Goal: Task Accomplishment & Management: Use online tool/utility

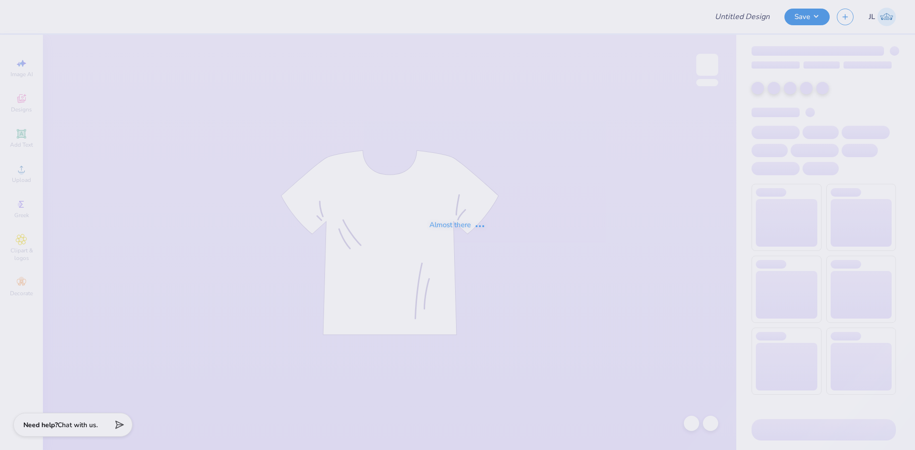
type input "CYC SHIRT"
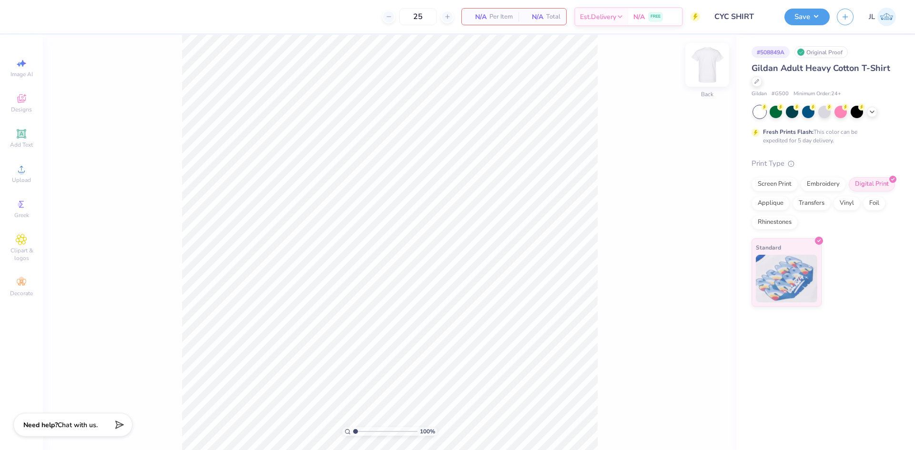
click at [710, 68] on img at bounding box center [707, 65] width 38 height 38
click at [32, 177] on div "Upload" at bounding box center [21, 174] width 33 height 28
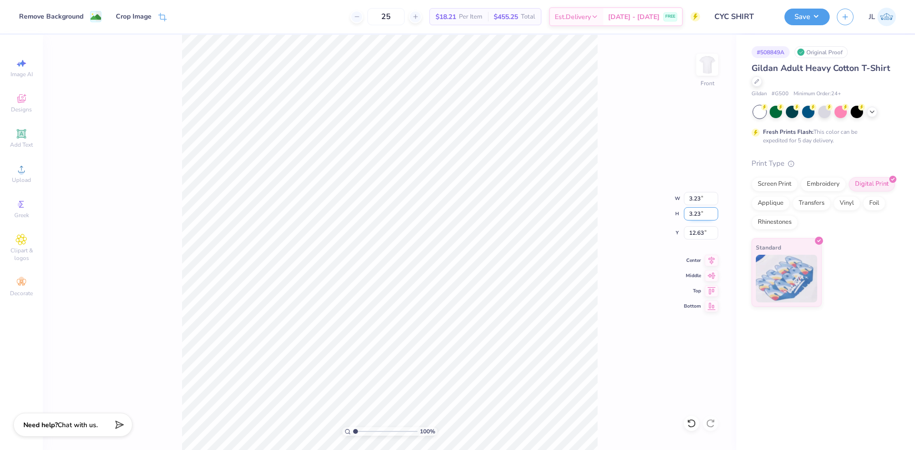
click at [690, 212] on input "3.23" at bounding box center [701, 213] width 34 height 13
type input "12"
type input "12.00"
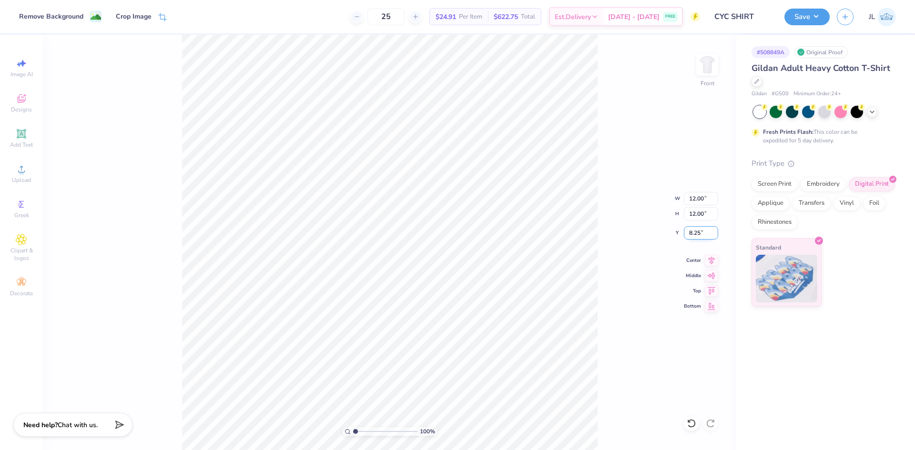
click at [694, 236] on input "8.25" at bounding box center [701, 232] width 34 height 13
type input "3.00"
drag, startPoint x: 361, startPoint y: 431, endPoint x: 368, endPoint y: 428, distance: 7.5
click at [368, 428] on input "range" at bounding box center [385, 431] width 64 height 9
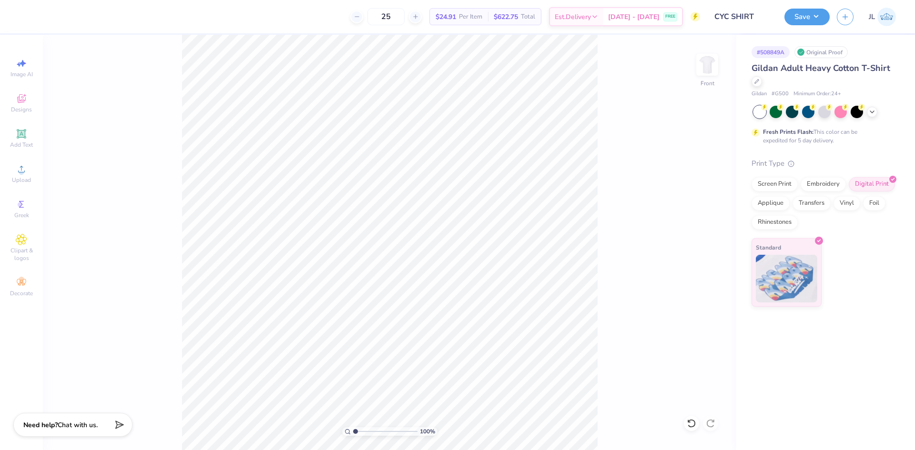
drag, startPoint x: 367, startPoint y: 432, endPoint x: 322, endPoint y: 426, distance: 45.2
type input "1"
click at [353, 427] on input "range" at bounding box center [385, 431] width 64 height 9
drag, startPoint x: 695, startPoint y: 202, endPoint x: 688, endPoint y: 202, distance: 7.2
click at [688, 202] on input "12.00" at bounding box center [701, 198] width 34 height 13
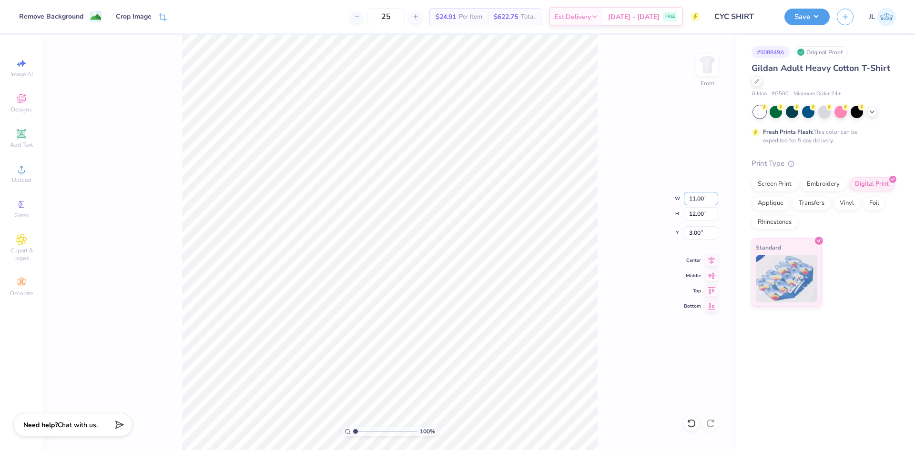
type input "11.00"
type input "3.50"
drag, startPoint x: 698, startPoint y: 233, endPoint x: 679, endPoint y: 231, distance: 18.7
click at [679, 231] on div "100 % Front W 11.00 11.00 " H 11.00 11.00 " Y 3.50 3.50 " Center Middle Top Bot…" at bounding box center [389, 242] width 693 height 415
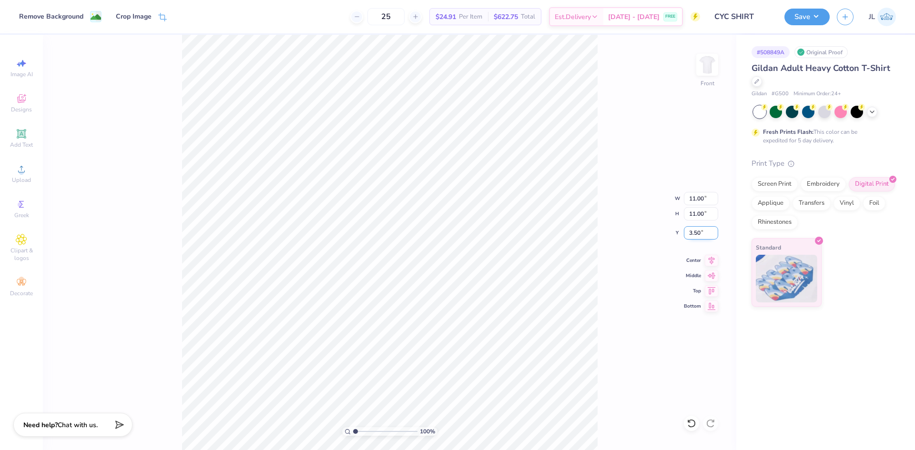
click at [689, 232] on input "3.50" at bounding box center [701, 232] width 34 height 13
click at [689, 232] on input "2" at bounding box center [701, 232] width 34 height 13
type input "3.00"
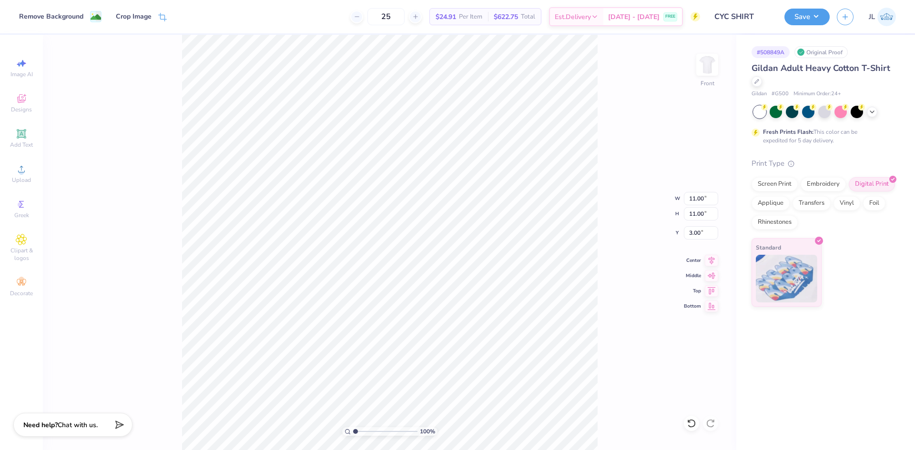
click at [602, 223] on div "100 % Front W 11.00 11.00 " H 11.00 11.00 " Y 3.00 3.00 " Center Middle Top Bot…" at bounding box center [389, 242] width 693 height 415
click at [705, 76] on img at bounding box center [707, 65] width 38 height 38
click at [24, 144] on span "Add Text" at bounding box center [21, 145] width 23 height 8
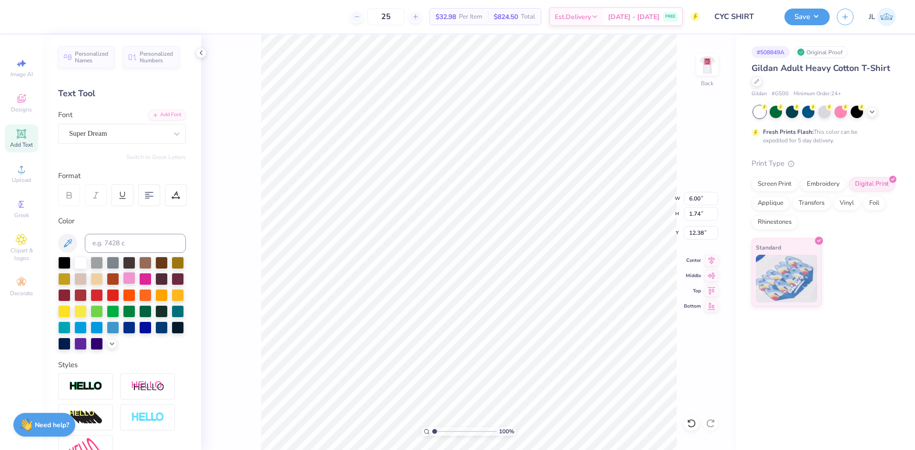
click at [135, 277] on div at bounding box center [129, 278] width 12 height 12
click at [172, 132] on icon at bounding box center [177, 134] width 10 height 10
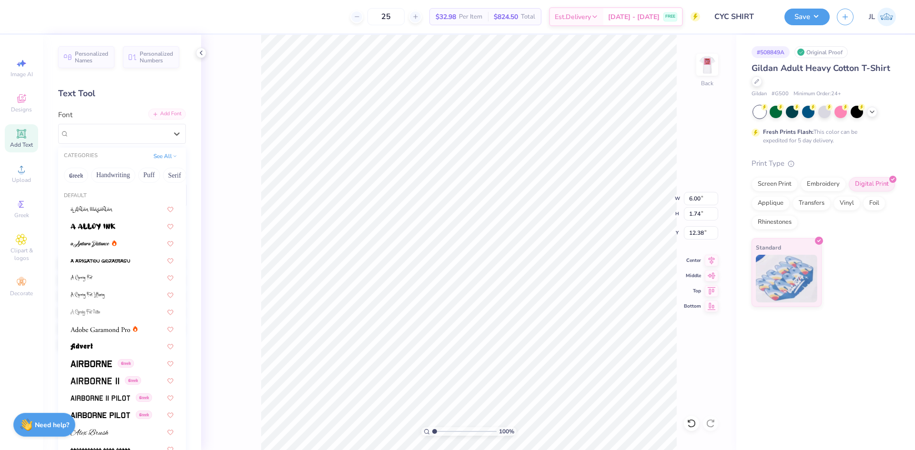
click at [161, 111] on div "Add Font" at bounding box center [167, 114] width 38 height 11
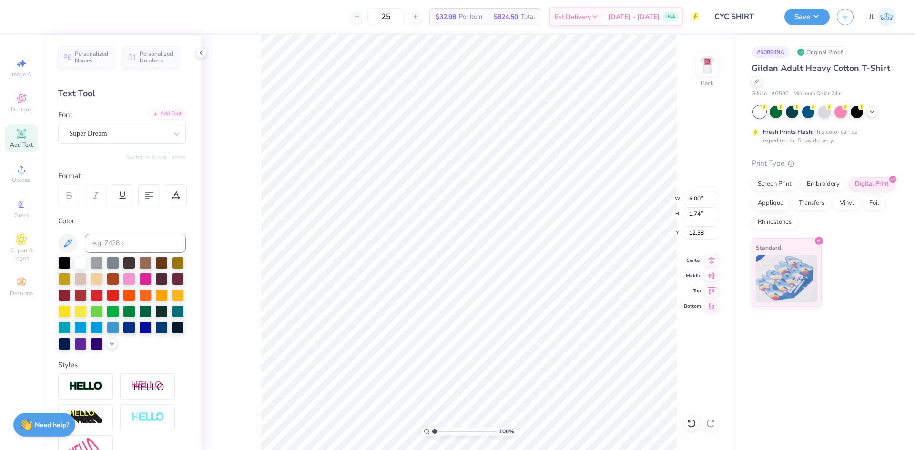
click at [165, 118] on div "Add Font" at bounding box center [167, 114] width 38 height 11
click at [704, 61] on img at bounding box center [707, 65] width 38 height 38
click at [138, 22] on div "Crop Image" at bounding box center [134, 17] width 36 height 10
click at [97, 20] on button at bounding box center [96, 17] width 10 height 10
click at [707, 71] on img at bounding box center [707, 65] width 38 height 38
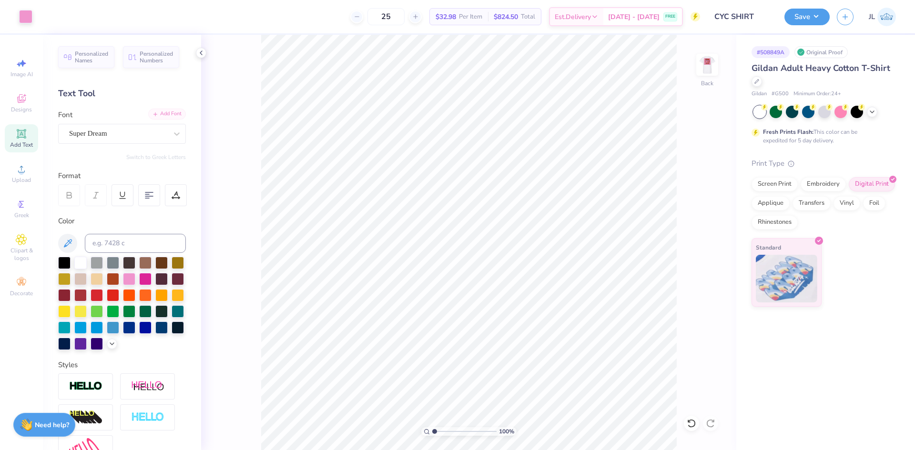
click at [173, 115] on div "Add Font" at bounding box center [167, 114] width 38 height 11
click at [158, 117] on div "Add Font" at bounding box center [167, 114] width 38 height 11
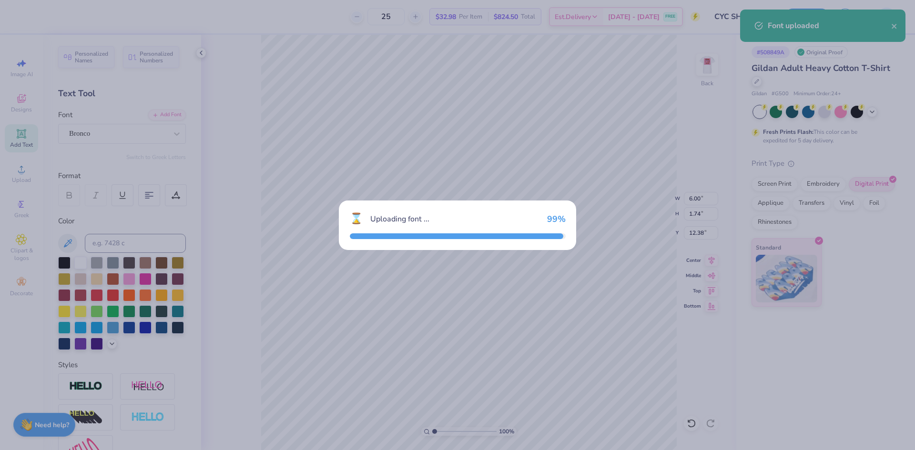
type input "3.52"
type input "1.67"
type input "12.42"
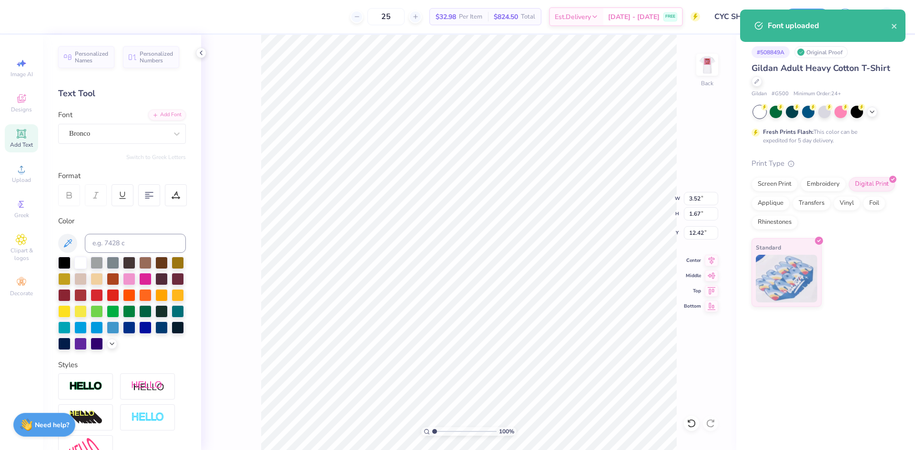
scroll to position [8, 1]
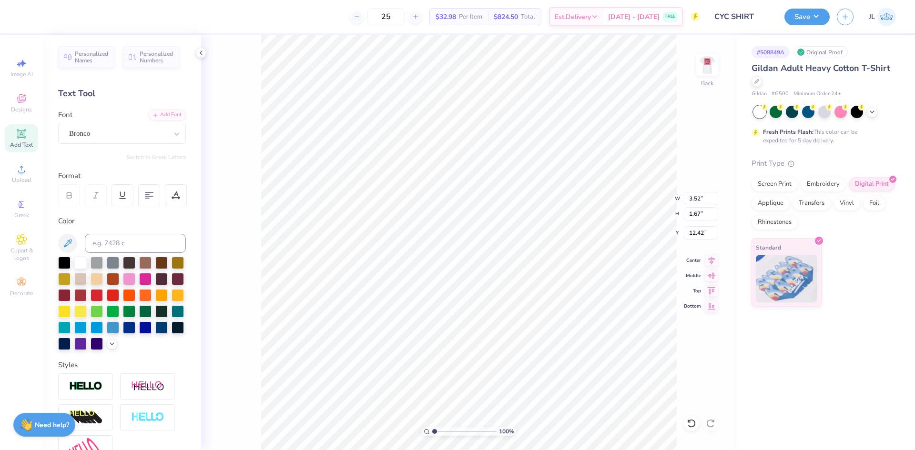
type textarea "CYC"
click at [24, 141] on div "Add Text" at bounding box center [21, 138] width 33 height 28
type input "6.00"
type input "1.74"
type input "14.08"
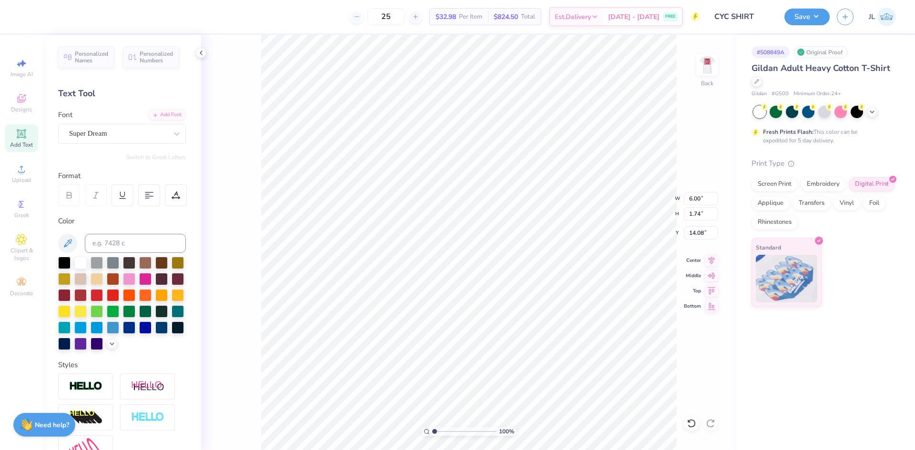
scroll to position [8, 3]
type textarea "country night"
click at [172, 133] on icon at bounding box center [177, 134] width 10 height 10
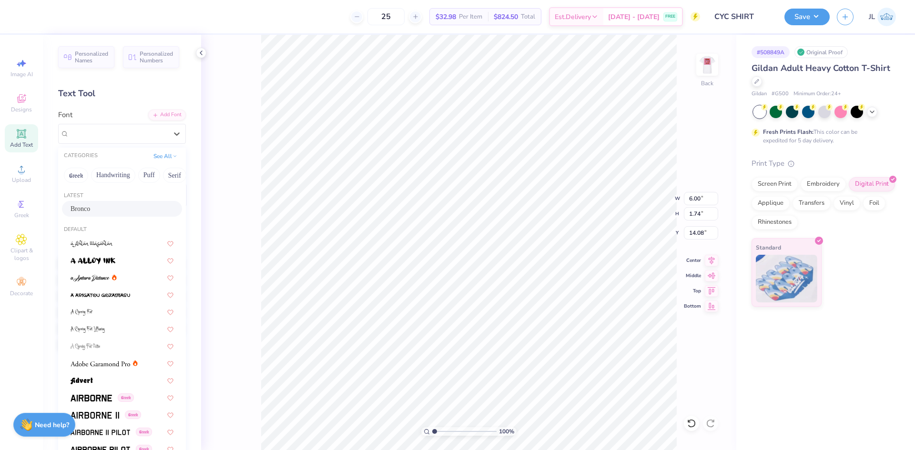
click at [119, 212] on div "Bronco" at bounding box center [122, 209] width 103 height 10
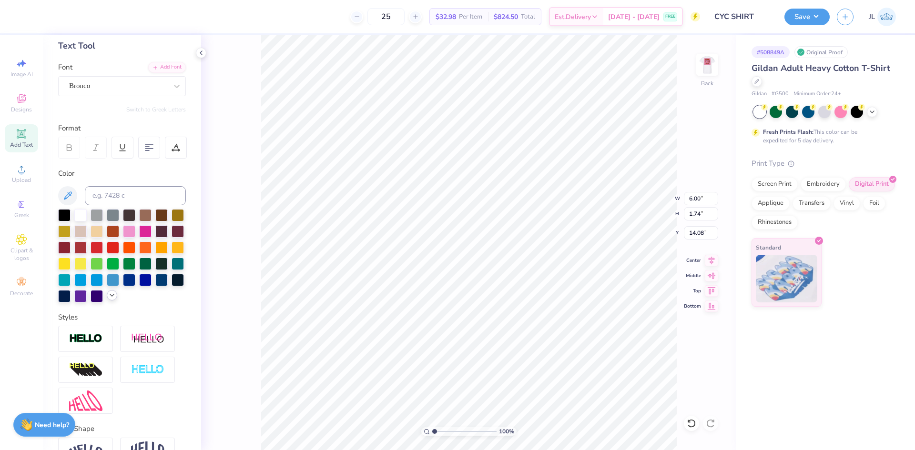
click at [108, 299] on icon at bounding box center [112, 296] width 8 height 8
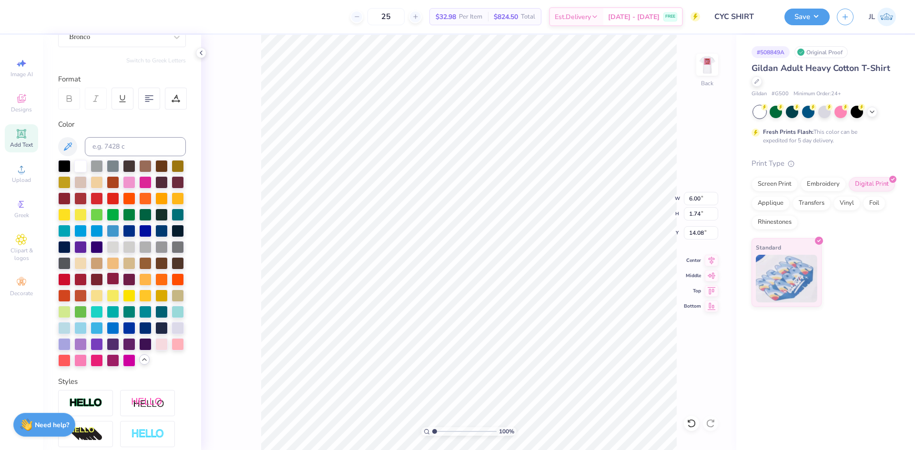
scroll to position [95, 0]
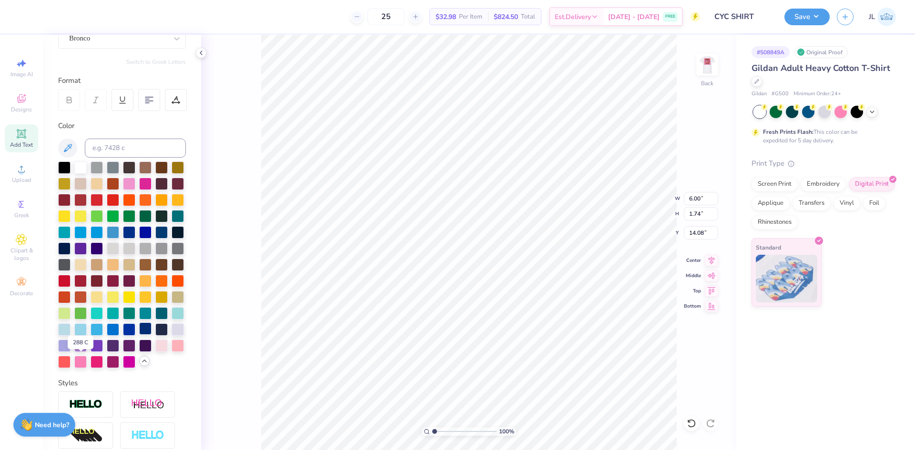
click at [139, 335] on div at bounding box center [145, 329] width 12 height 12
click at [155, 335] on div at bounding box center [161, 329] width 12 height 12
click at [139, 335] on div at bounding box center [145, 329] width 12 height 12
type input "11.53"
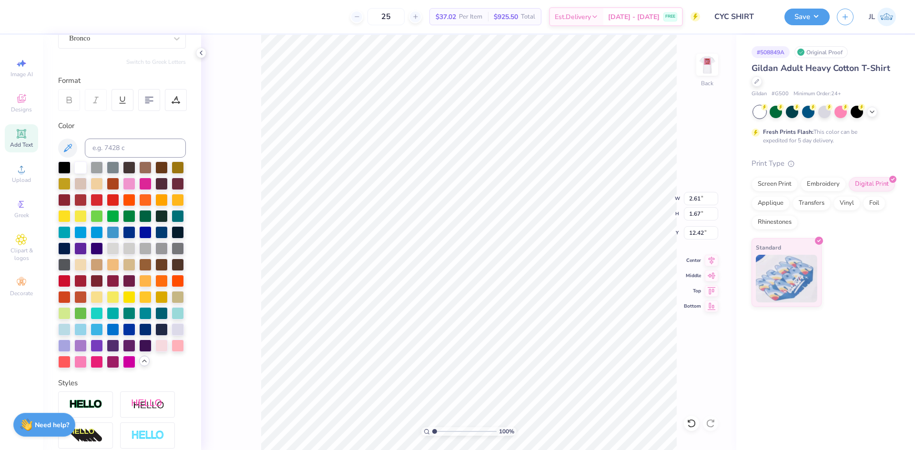
type input "7.36"
type input "6.32"
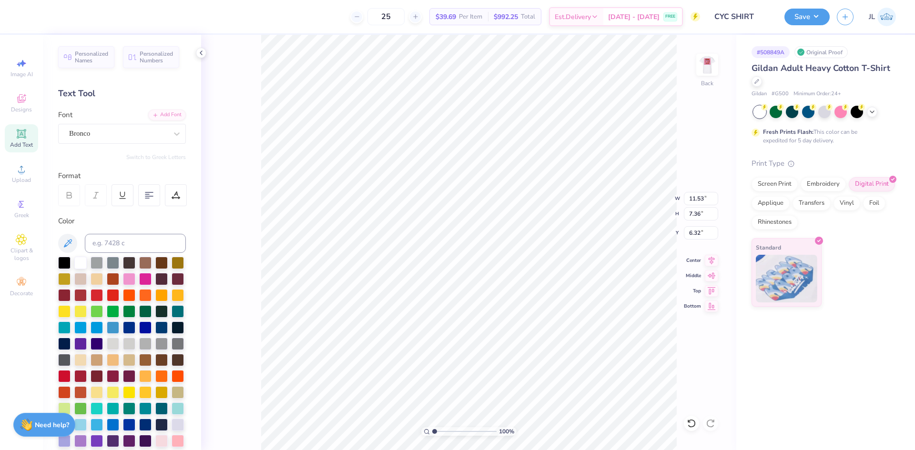
scroll to position [95, 0]
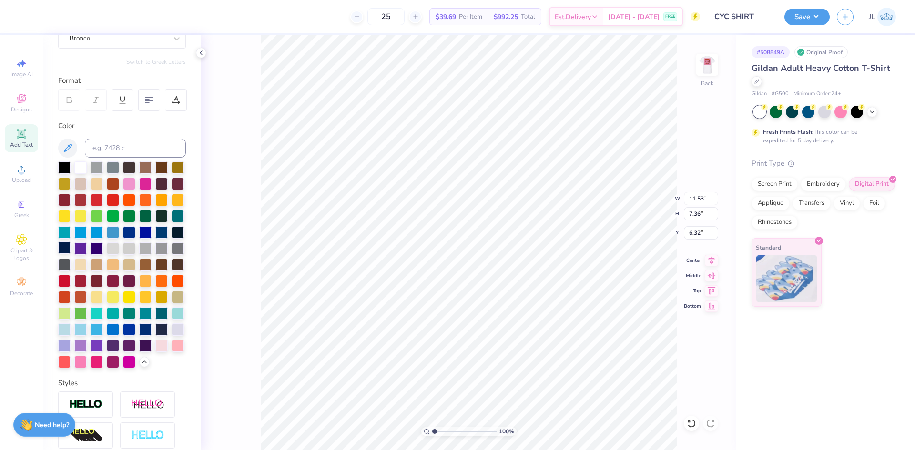
click at [71, 246] on div at bounding box center [64, 248] width 12 height 12
click at [71, 249] on div at bounding box center [64, 248] width 12 height 12
type input "11.83"
type input "9.47"
click at [533, 342] on li "Group" at bounding box center [539, 345] width 75 height 19
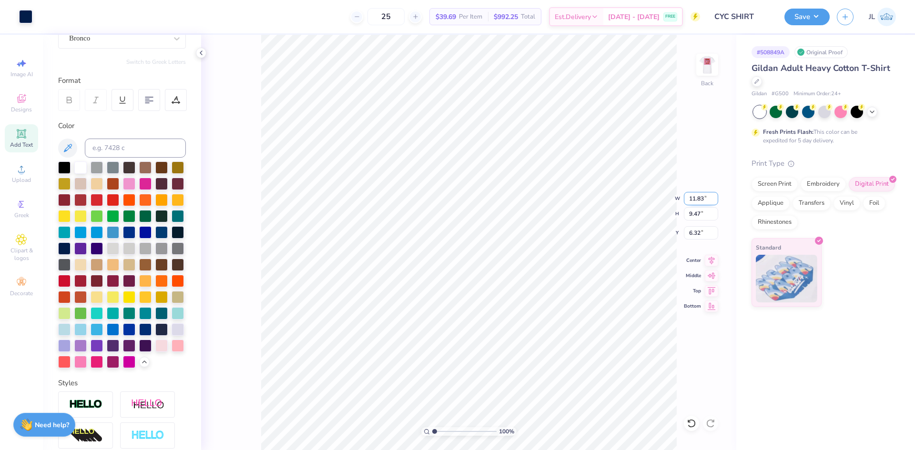
click at [696, 203] on input "11.83" at bounding box center [701, 198] width 34 height 13
click at [695, 195] on input "11.83" at bounding box center [701, 198] width 34 height 13
type input "4.00"
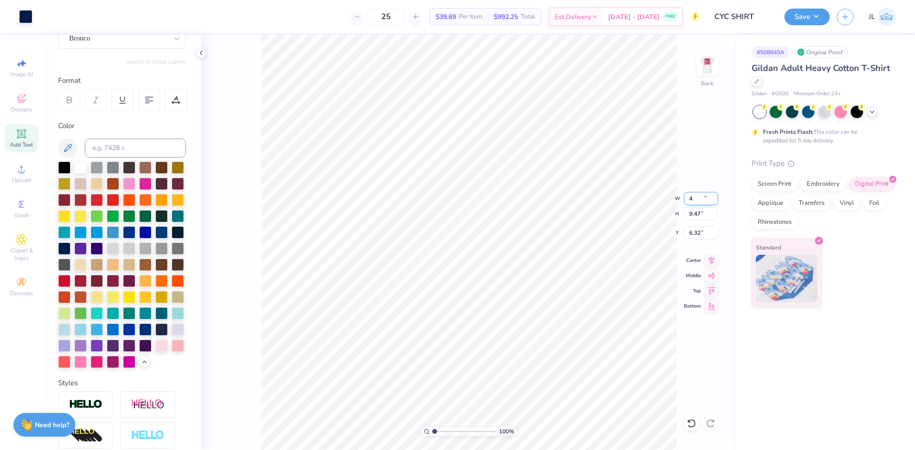
type input "3.20"
click at [690, 233] on input "9.45" at bounding box center [701, 232] width 34 height 13
type input "3.00"
click at [693, 206] on div "100 % Back W 4.00 4.00 " H 3.20 3.20 " Y 3.00 3.00 " Center Middle Top Bottom" at bounding box center [468, 242] width 535 height 415
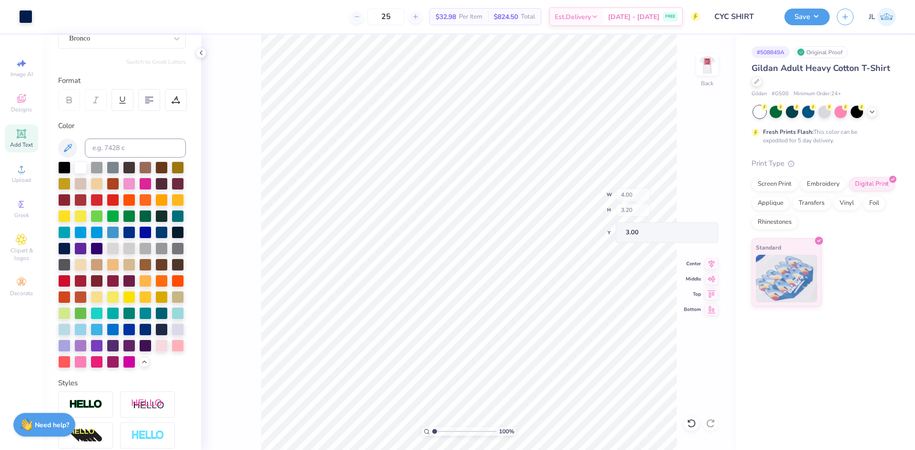
click at [693, 200] on div "100 % Back W 4.00 H 3.20 Y 3.00 Center Middle Top Bottom" at bounding box center [468, 242] width 535 height 415
click at [694, 199] on input "4.00" at bounding box center [701, 198] width 34 height 13
type input "3.00"
type input "2.40"
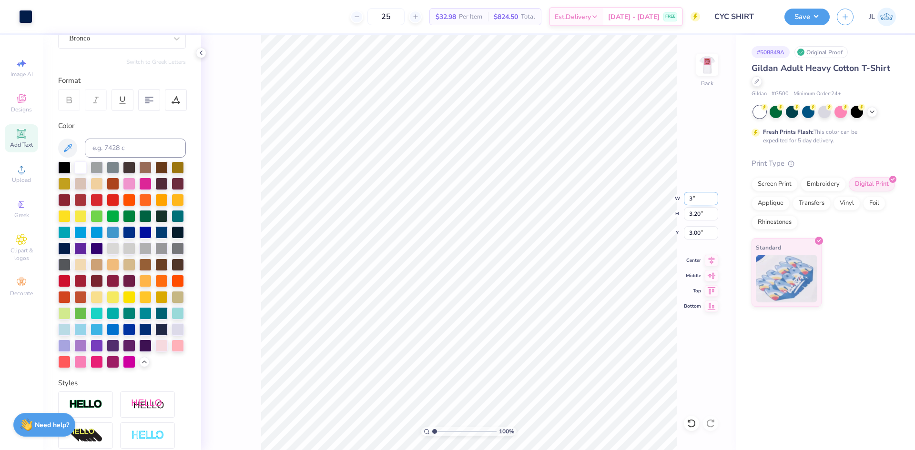
type input "3.40"
click at [697, 230] on input "3.40" at bounding box center [701, 232] width 34 height 13
type input "3.00"
click at [691, 198] on input "3.00" at bounding box center [701, 198] width 34 height 13
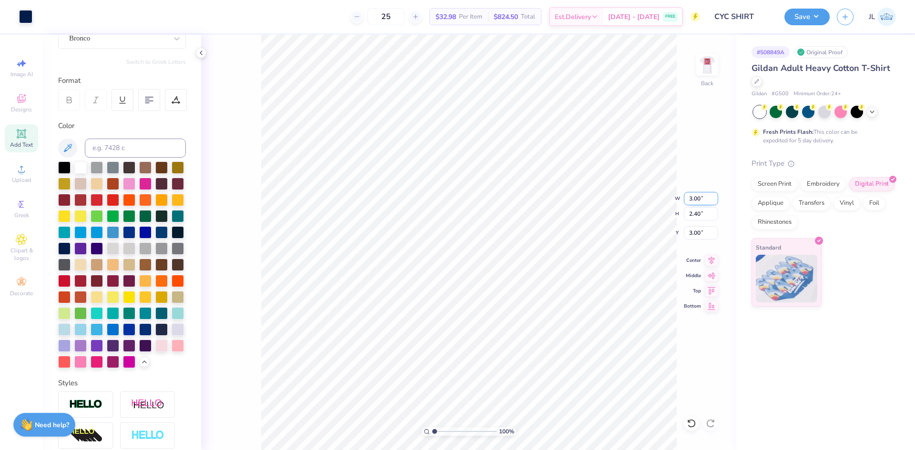
click at [691, 198] on input "3.00" at bounding box center [701, 198] width 34 height 13
type input "15.00"
type input "12.01"
type input "0.50"
click at [698, 202] on input "15.00" at bounding box center [701, 198] width 34 height 13
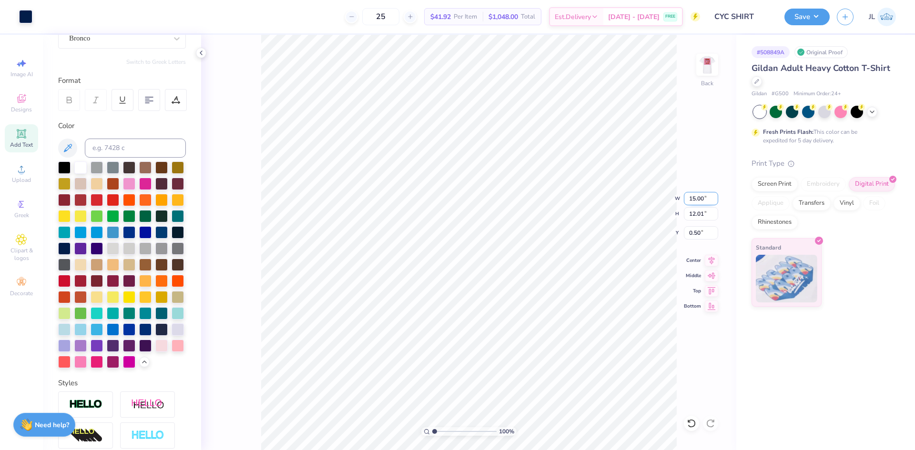
click at [698, 202] on input "15.00" at bounding box center [701, 198] width 34 height 13
type input "8.00"
type input "6.40"
type input "3.30"
click at [697, 213] on input "6.40" at bounding box center [701, 213] width 34 height 13
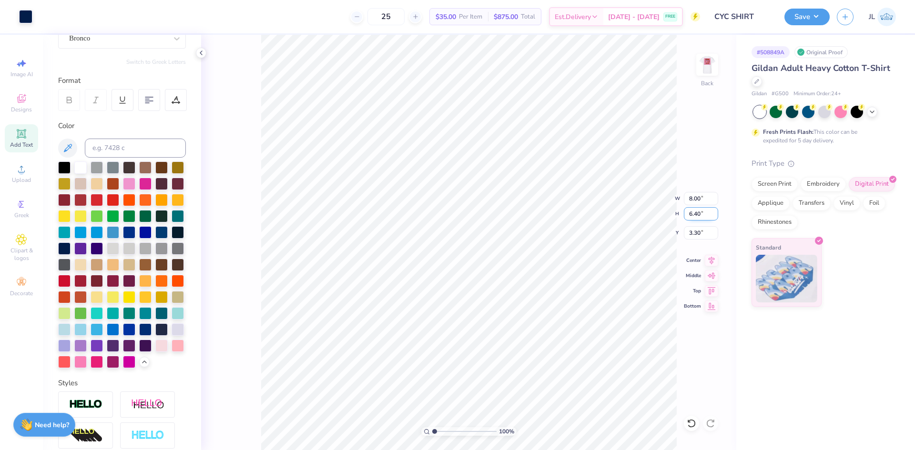
click at [697, 213] on input "6.40" at bounding box center [701, 213] width 34 height 13
click at [693, 201] on input "8.00" at bounding box center [701, 198] width 34 height 13
type input "9.00"
type input "7.21"
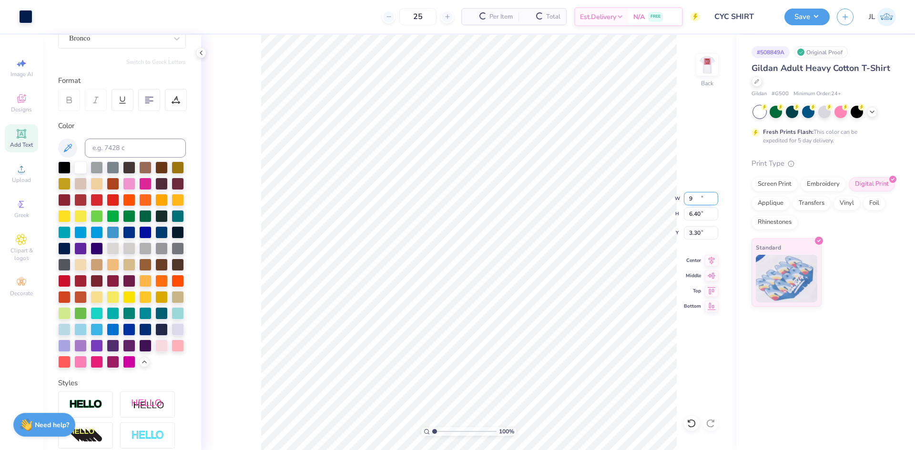
type input "2.90"
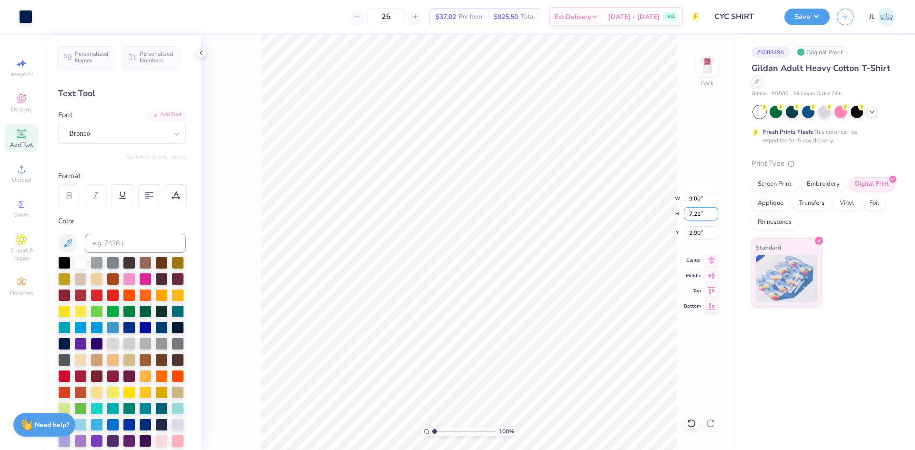
scroll to position [95, 0]
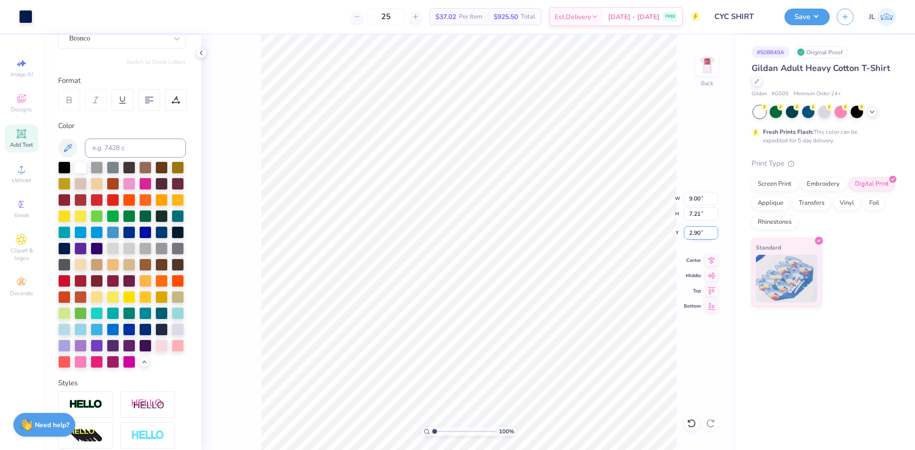
click at [694, 231] on input "2.90" at bounding box center [701, 232] width 34 height 13
type input "3.00"
click at [643, 216] on div "100 % Back W 9.00 9.00 " H 7.21 7.21 " Y 3.00 3.00 " Center Middle Top Bottom" at bounding box center [468, 242] width 535 height 415
